Goal: Task Accomplishment & Management: Use online tool/utility

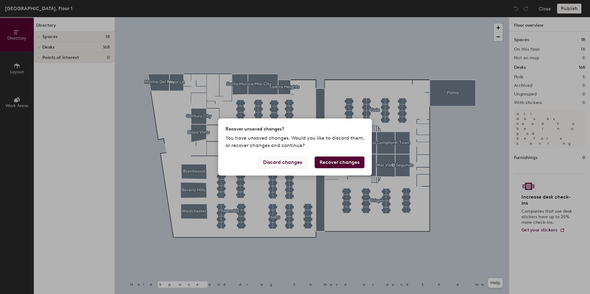
click at [295, 165] on button "Discard changes" at bounding box center [282, 163] width 49 height 12
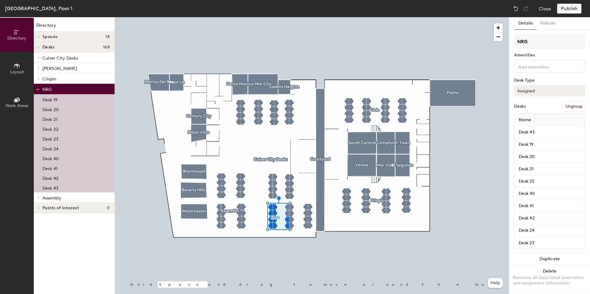
click at [553, 89] on button "Assigned" at bounding box center [549, 90] width 71 height 11
click at [529, 128] on div "Hoteled" at bounding box center [544, 128] width 61 height 9
click at [567, 10] on button "Publish" at bounding box center [569, 9] width 24 height 10
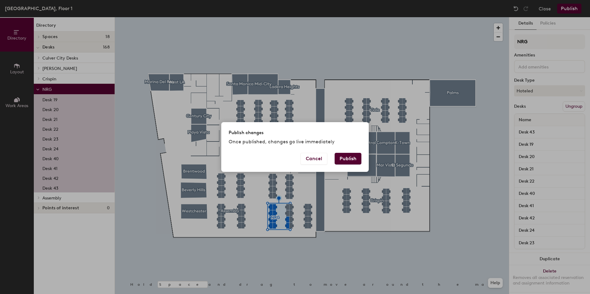
click at [355, 160] on button "Publish" at bounding box center [348, 159] width 27 height 12
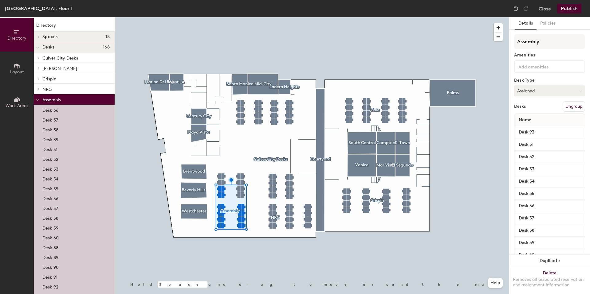
click at [538, 90] on button "Assigned" at bounding box center [549, 90] width 71 height 11
click at [531, 127] on div "Hoteled" at bounding box center [544, 128] width 61 height 9
click at [541, 92] on button "Hoteled" at bounding box center [549, 90] width 71 height 11
click at [538, 92] on button "Hoteled" at bounding box center [549, 90] width 71 height 11
click at [533, 95] on button "Hoteled" at bounding box center [549, 90] width 71 height 11
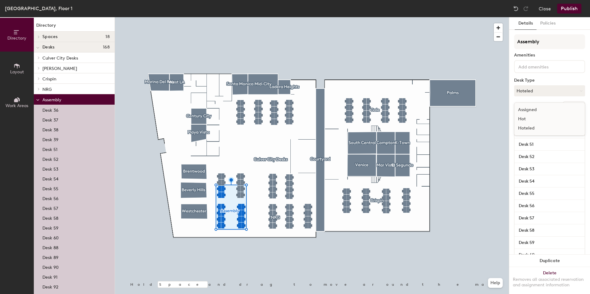
click at [534, 111] on div "Assigned" at bounding box center [544, 109] width 61 height 9
